Goal: Information Seeking & Learning: Compare options

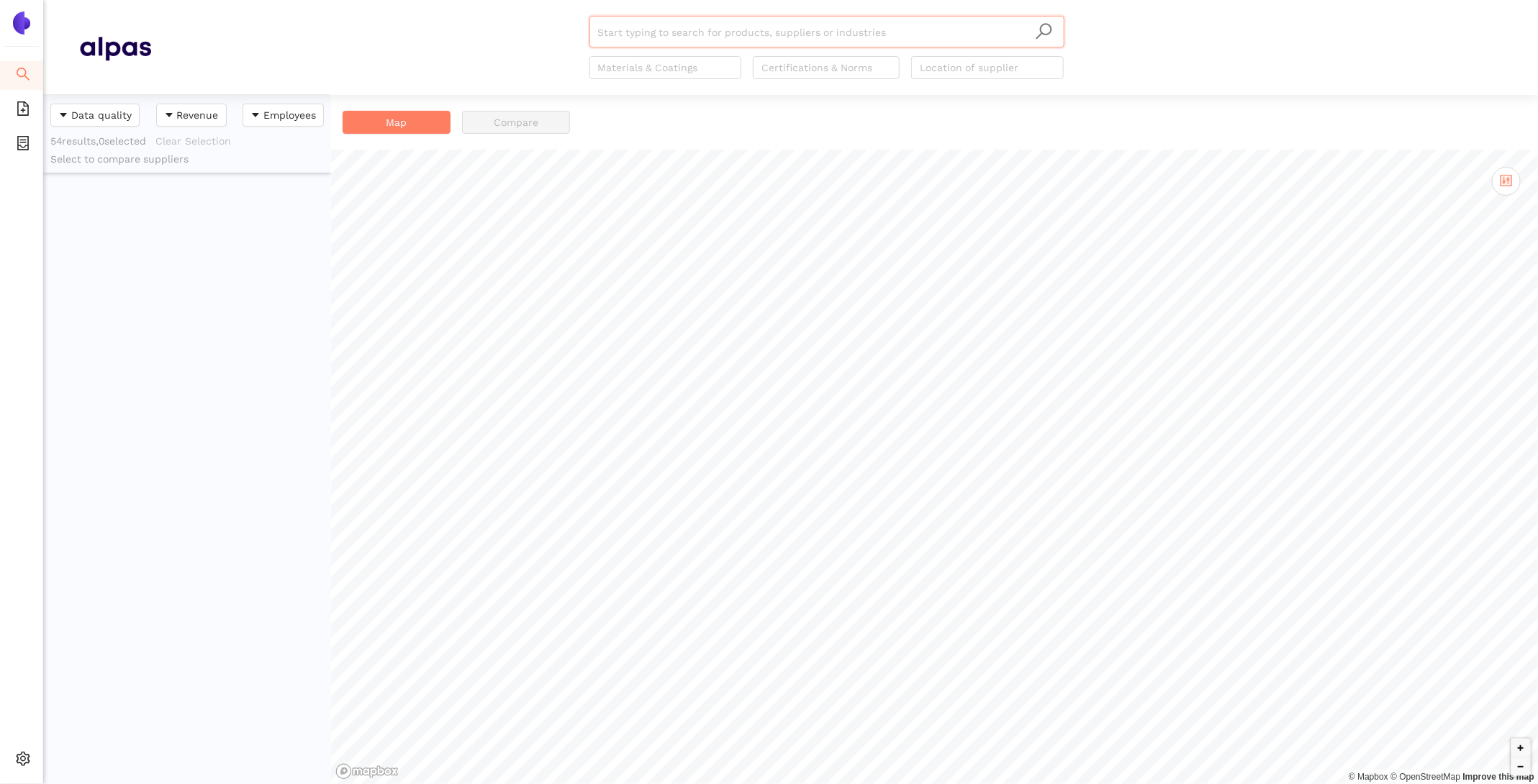
scroll to position [690, 288]
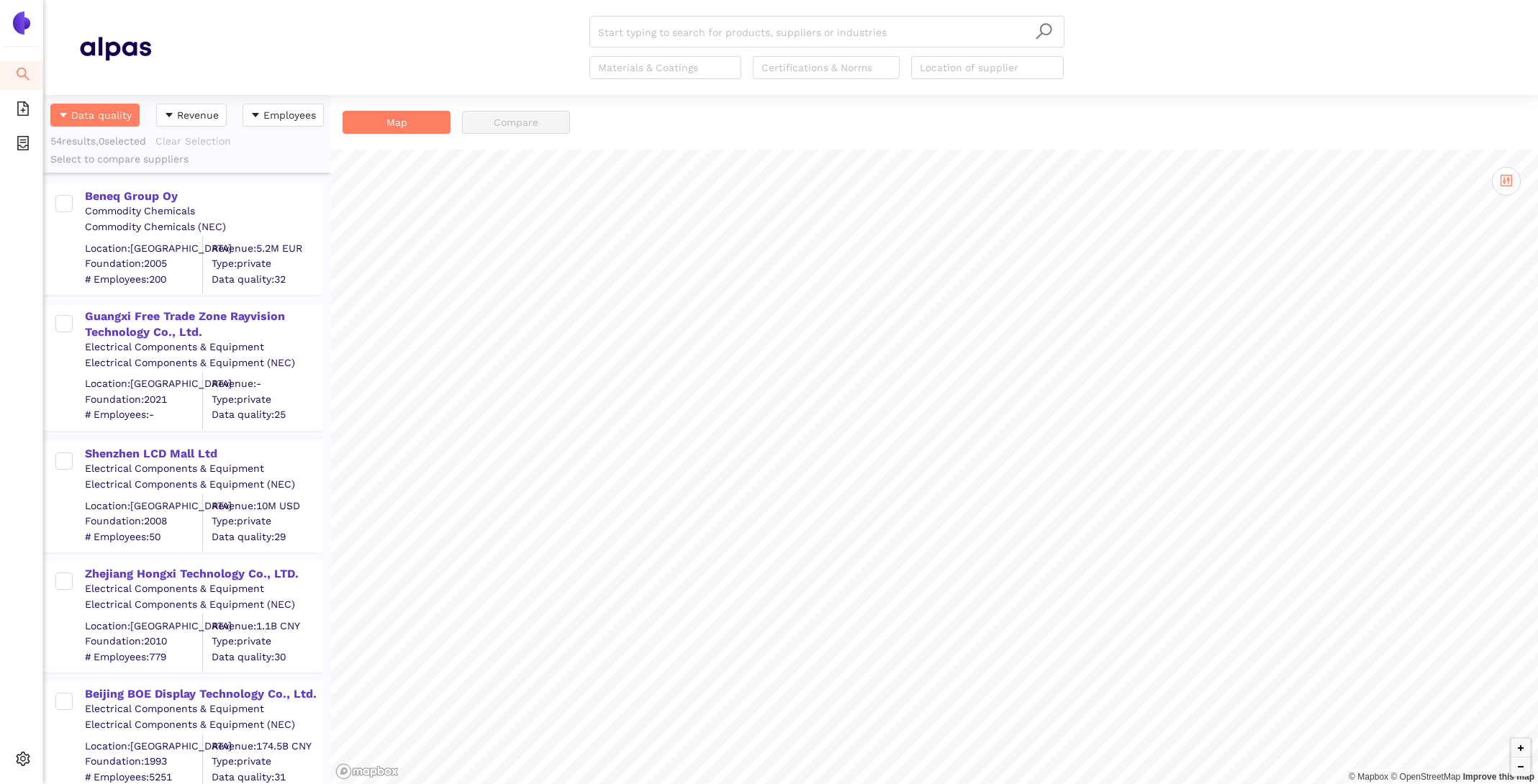
click at [196, 186] on div "Beneq Group Oy" at bounding box center [203, 195] width 236 height 19
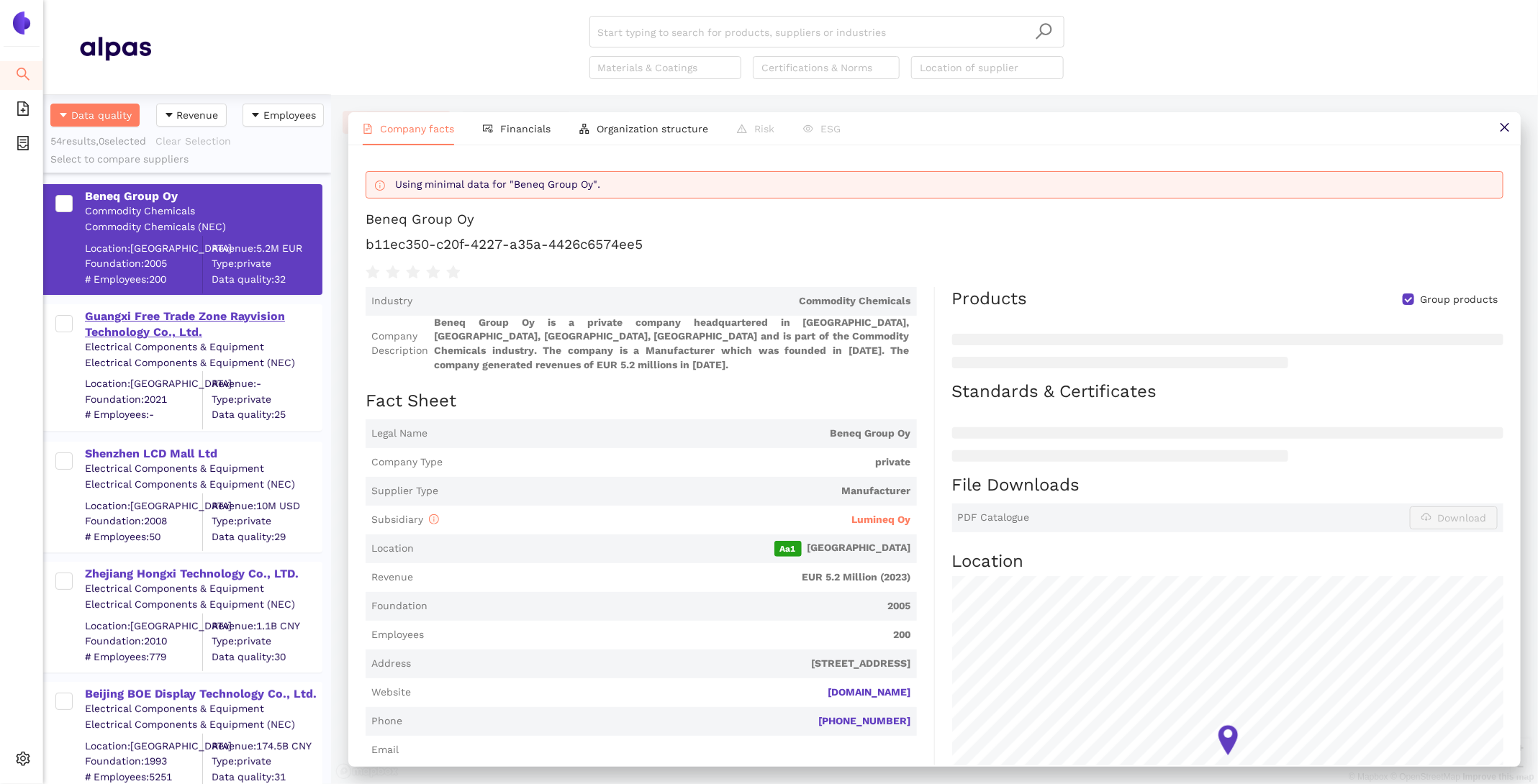
click at [154, 313] on div "Guangxi Free Trade Zone Rayvision Technology Co., Ltd." at bounding box center [203, 325] width 236 height 33
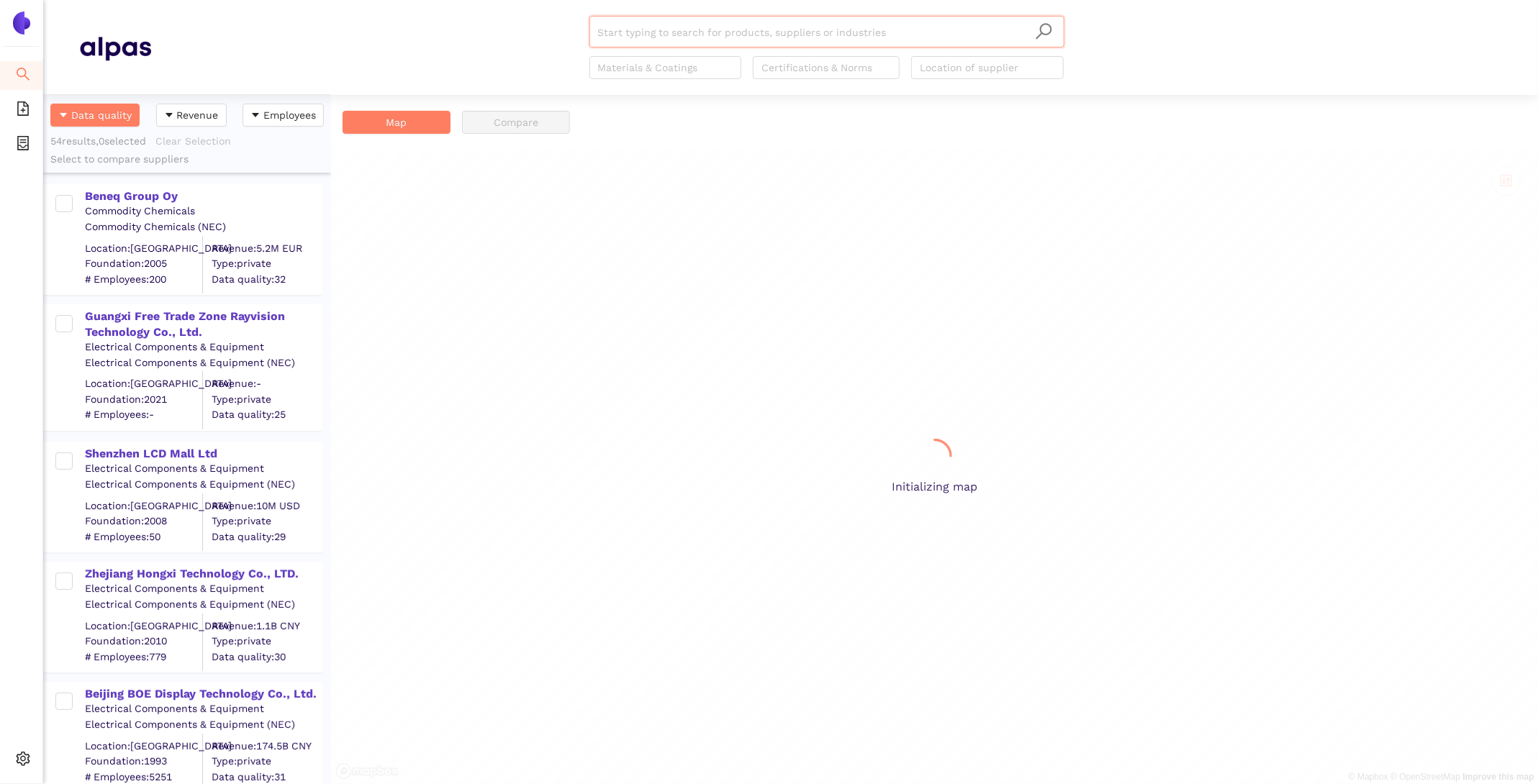
scroll to position [690, 288]
click at [199, 321] on div "Guangxi Free Trade Zone Rayvision Technology Co., Ltd." at bounding box center [203, 325] width 236 height 33
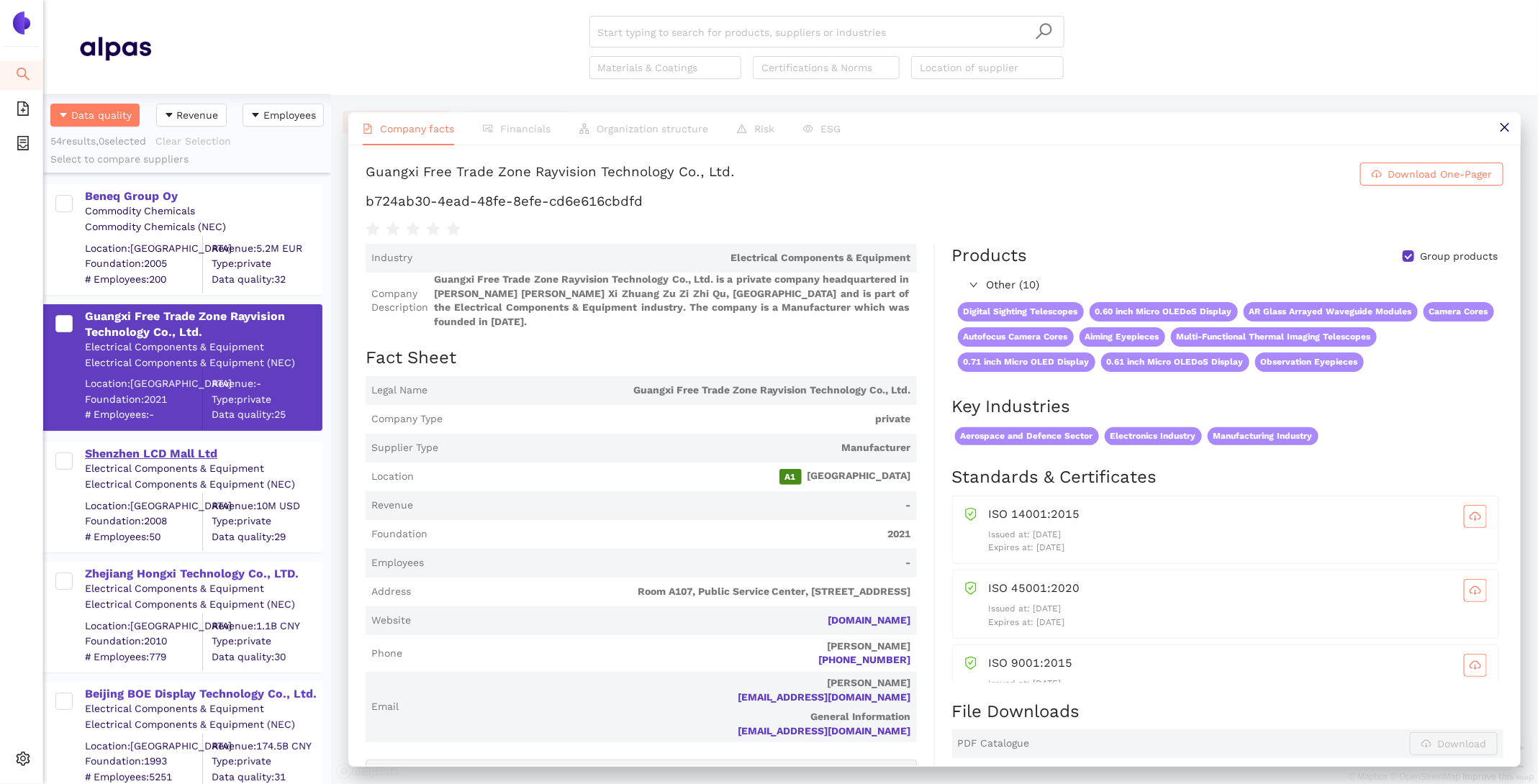
click at [188, 454] on div "Shenzhen LCD Mall Ltd" at bounding box center [203, 454] width 236 height 16
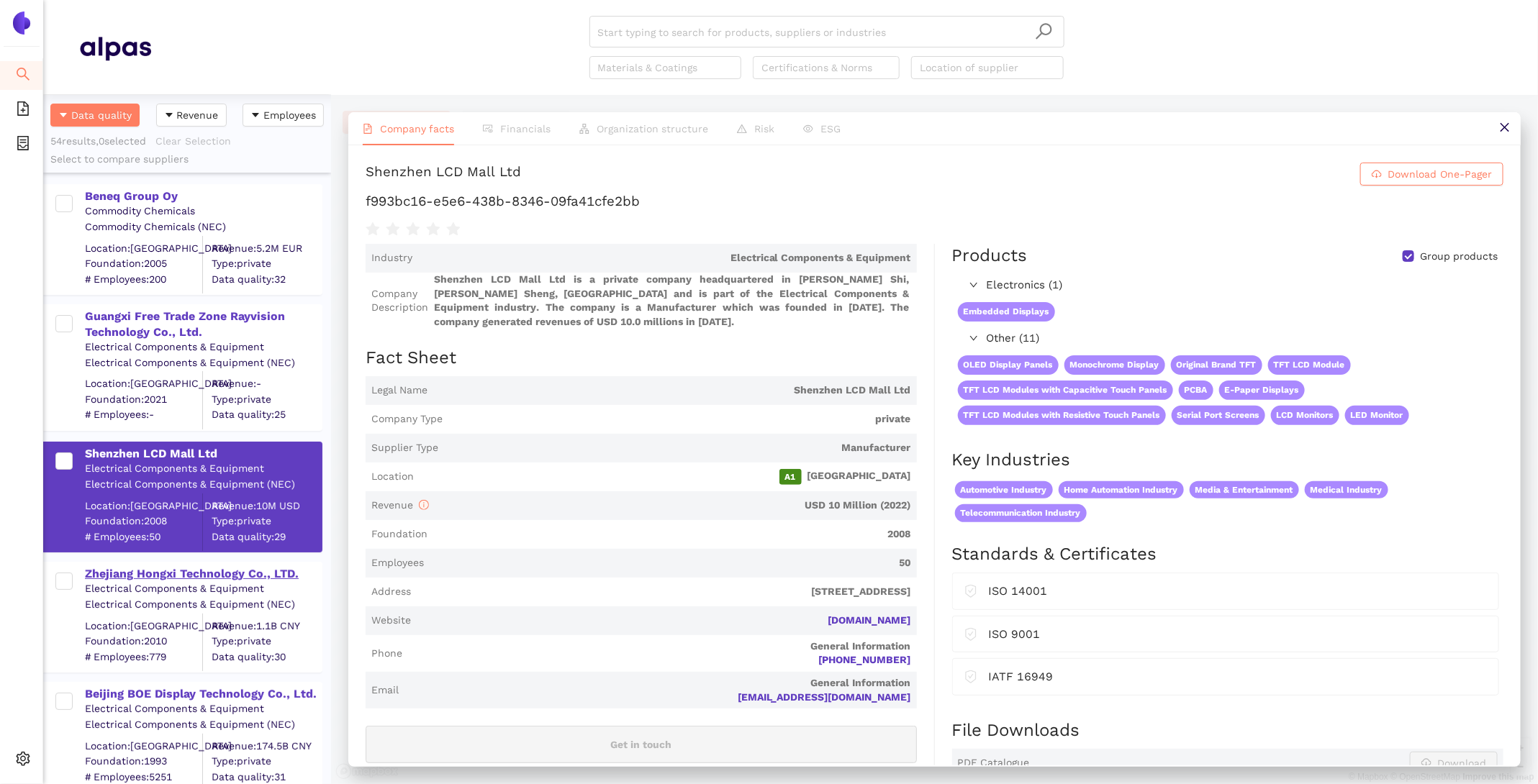
click at [155, 566] on div "Zhejiang Hongxi Technology Co., LTD." at bounding box center [203, 573] width 236 height 16
